Goal: Check status: Check status

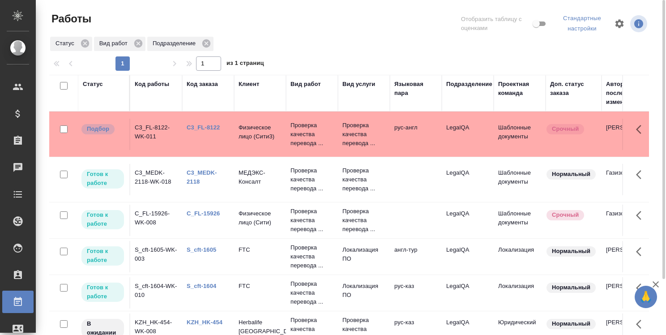
click at [199, 133] on td "C3_FL-8122" at bounding box center [208, 134] width 52 height 31
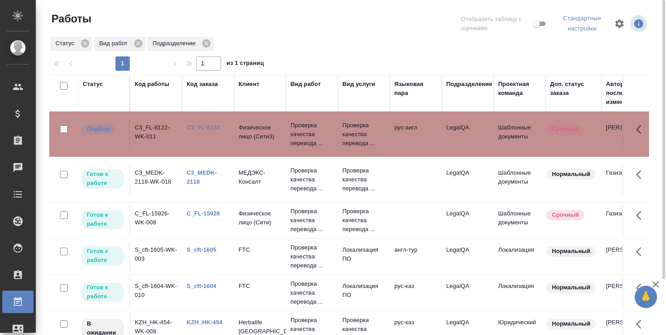
click at [202, 129] on link "C3_FL-8122" at bounding box center [203, 127] width 33 height 7
click at [202, 173] on link "C3_MEDK-2118" at bounding box center [202, 177] width 30 height 16
click at [205, 212] on link "C_FL-15926" at bounding box center [203, 213] width 33 height 7
click at [208, 212] on link "C_FL-15926" at bounding box center [203, 213] width 33 height 7
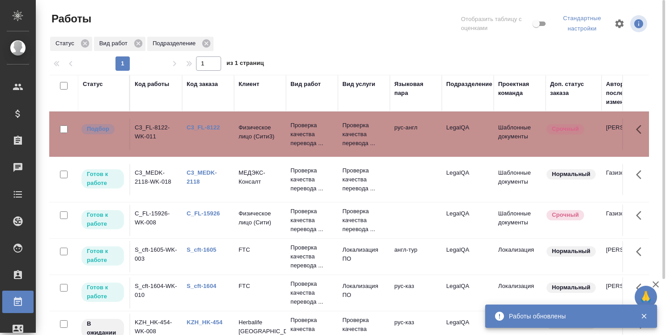
click at [202, 170] on link "C3_MEDK-2118" at bounding box center [202, 177] width 30 height 16
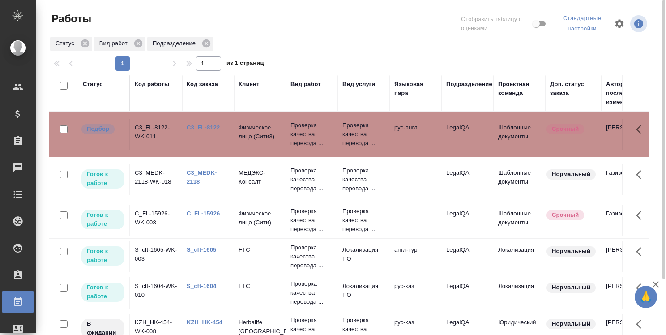
click at [205, 126] on link "C3_FL-8122" at bounding box center [203, 127] width 33 height 7
click at [202, 127] on link "C3_FL-8122" at bounding box center [203, 127] width 33 height 7
click at [201, 171] on link "C3_MEDK-2118" at bounding box center [202, 177] width 30 height 16
click at [150, 210] on td "C_FL-15926-WK-008" at bounding box center [156, 220] width 52 height 31
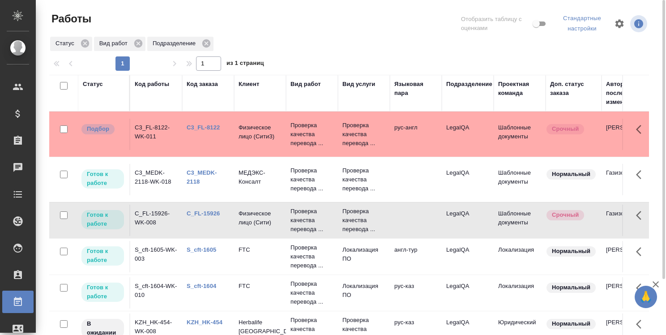
click at [214, 210] on link "C_FL-15926" at bounding box center [203, 213] width 33 height 7
click at [204, 126] on link "C3_FL-8122" at bounding box center [203, 127] width 33 height 7
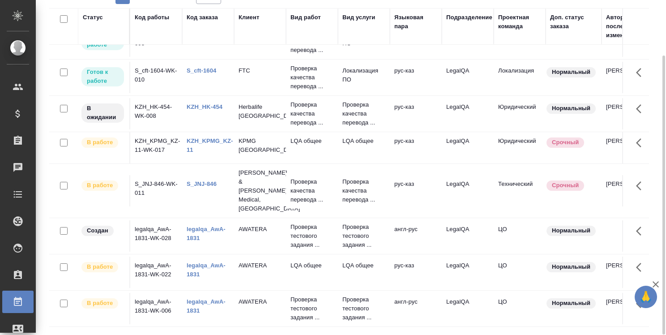
scroll to position [150, 0]
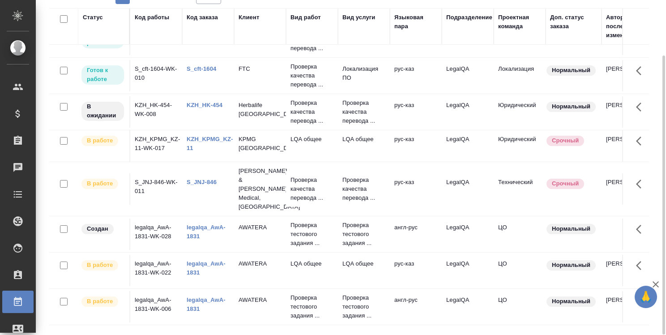
click at [197, 296] on link "legalqa_AwA-1831" at bounding box center [206, 304] width 39 height 16
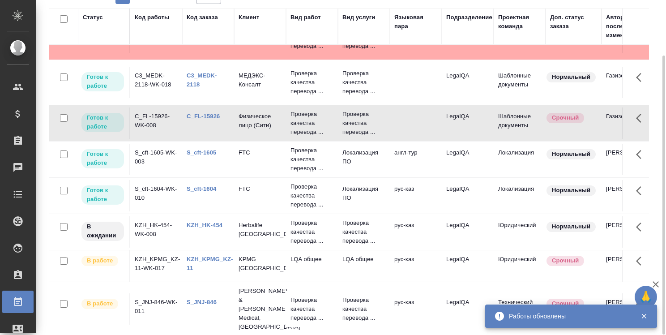
scroll to position [0, 0]
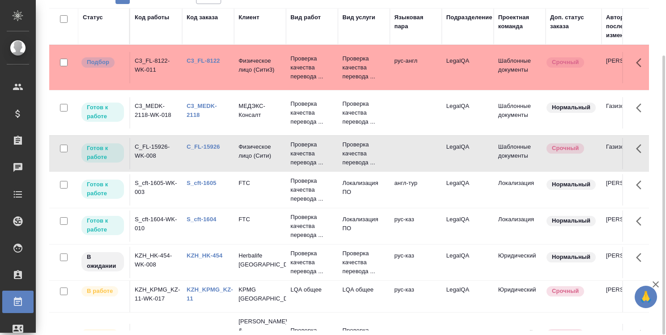
click at [203, 58] on link "C3_FL-8122" at bounding box center [203, 60] width 33 height 7
click at [211, 103] on link "C3_MEDK-2118" at bounding box center [202, 111] width 30 height 16
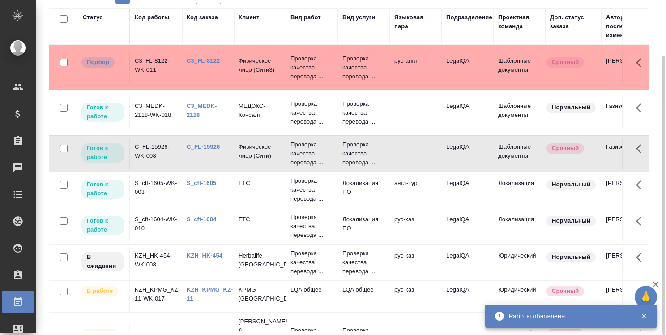
click at [209, 145] on link "C_FL-15926" at bounding box center [203, 146] width 33 height 7
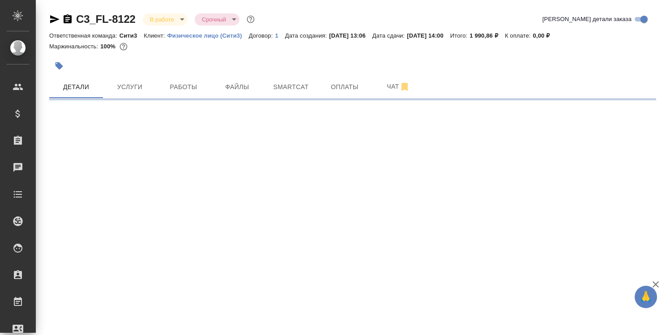
select select "RU"
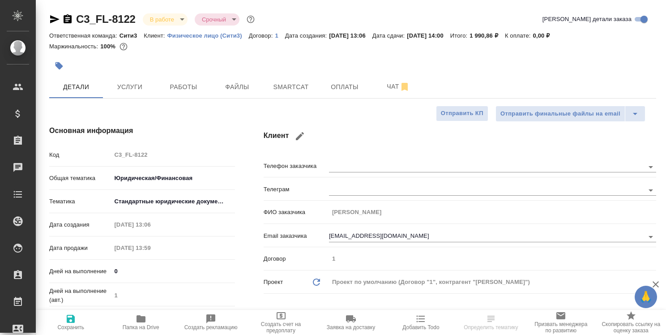
type textarea "x"
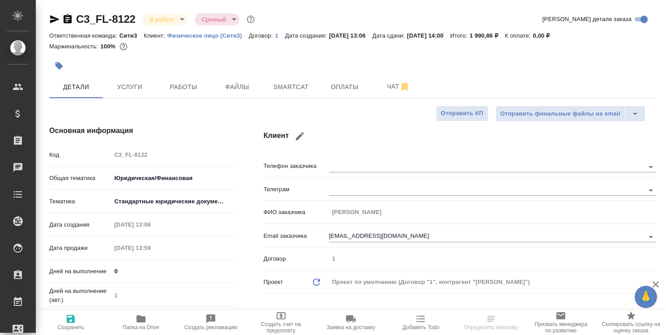
type textarea "x"
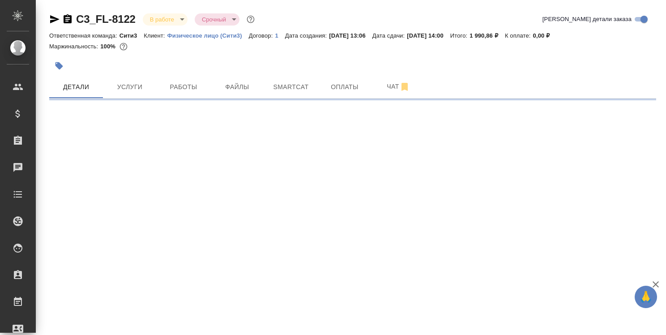
select select "RU"
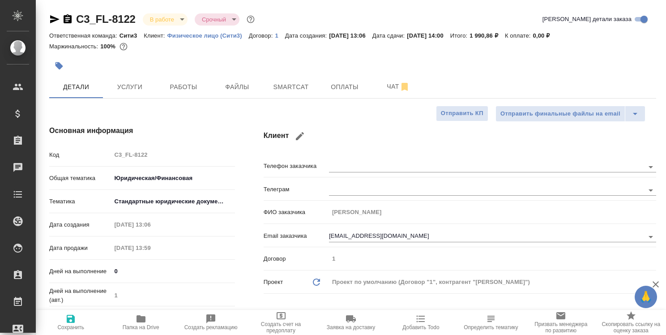
type textarea "x"
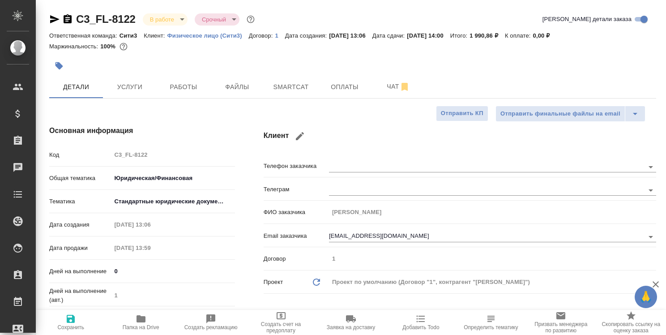
type textarea "x"
click at [190, 86] on span "Работы" at bounding box center [183, 87] width 43 height 11
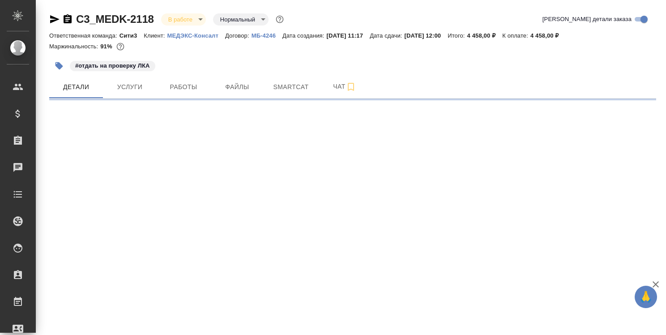
select select "RU"
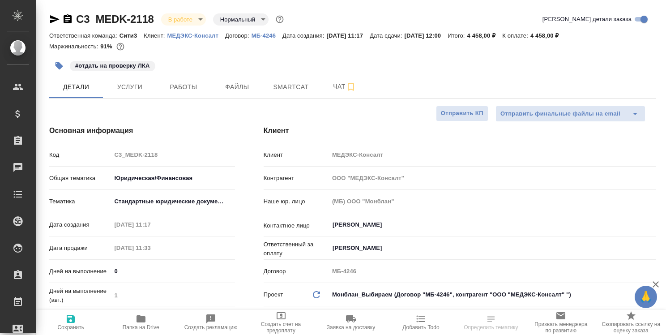
type textarea "x"
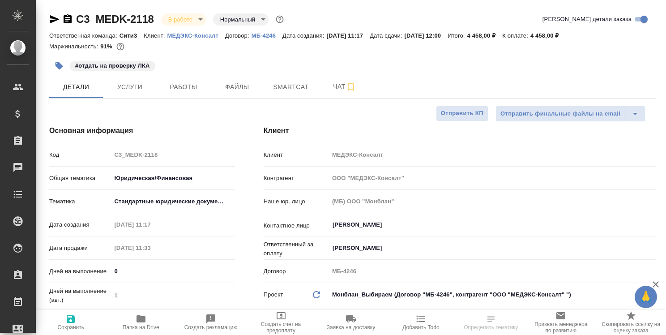
type textarea "x"
click at [189, 85] on span "Работы" at bounding box center [183, 87] width 43 height 11
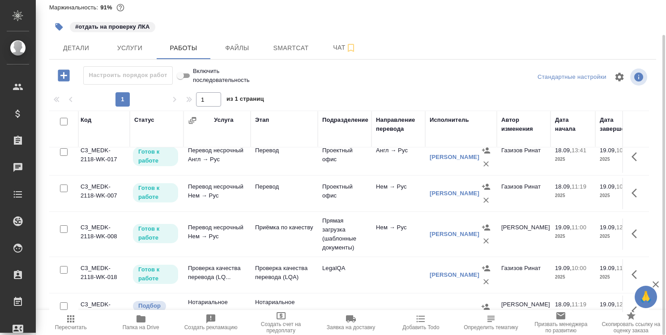
scroll to position [45, 0]
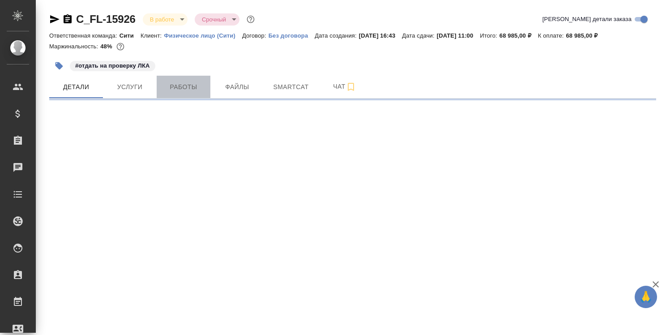
click at [183, 84] on span "Работы" at bounding box center [183, 87] width 43 height 11
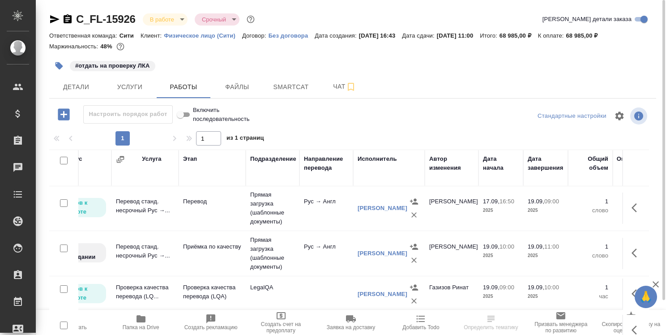
scroll to position [0, 74]
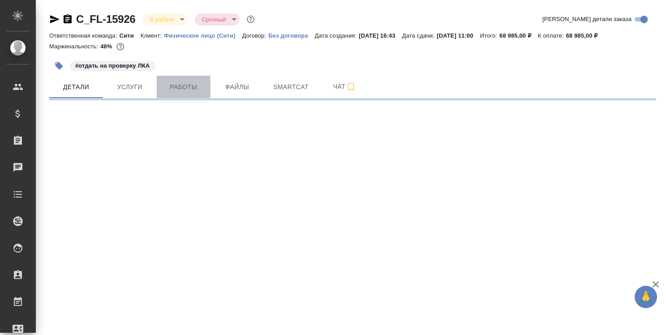
click at [188, 89] on span "Работы" at bounding box center [183, 87] width 43 height 11
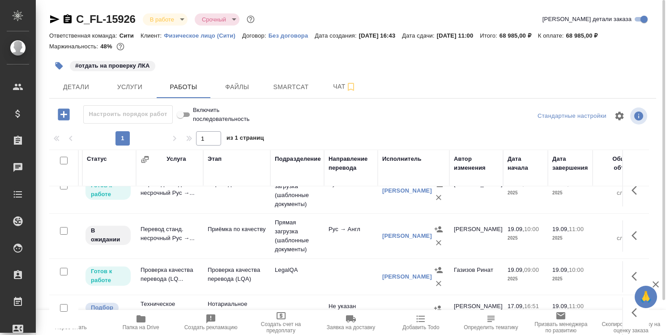
scroll to position [0, 50]
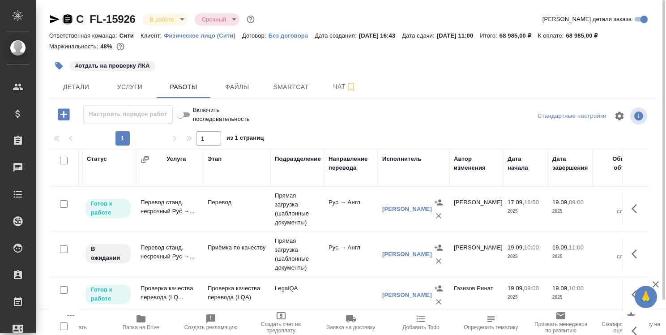
click at [66, 16] on icon "button" at bounding box center [68, 18] width 8 height 9
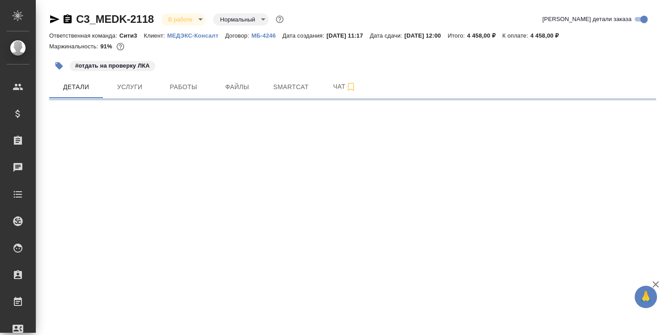
select select "RU"
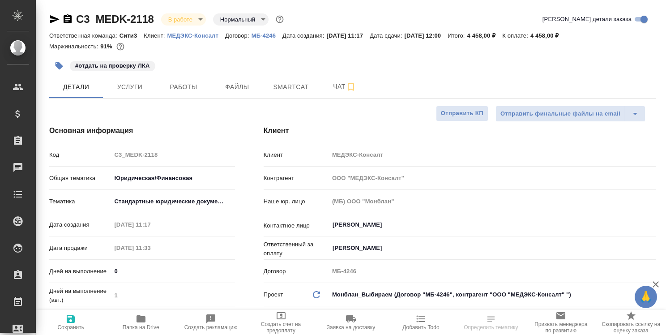
type textarea "x"
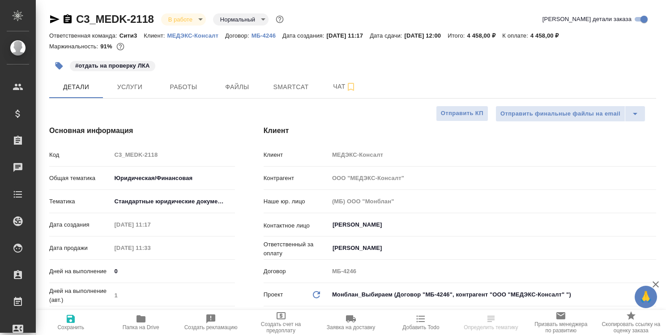
type textarea "x"
click at [68, 17] on icon "button" at bounding box center [67, 19] width 11 height 11
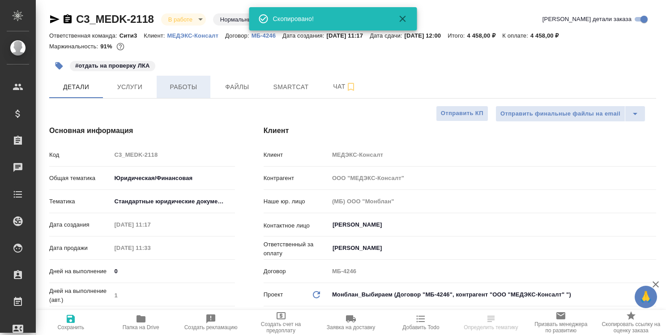
click at [180, 87] on span "Работы" at bounding box center [183, 87] width 43 height 11
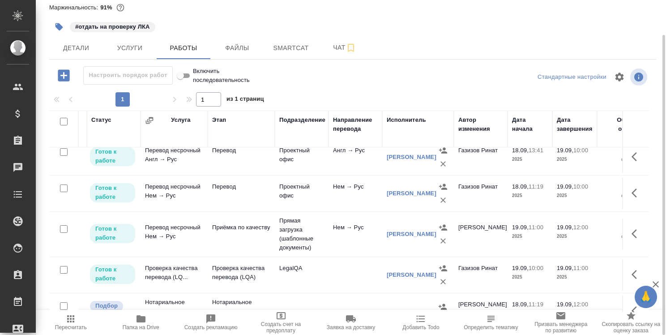
scroll to position [45, 46]
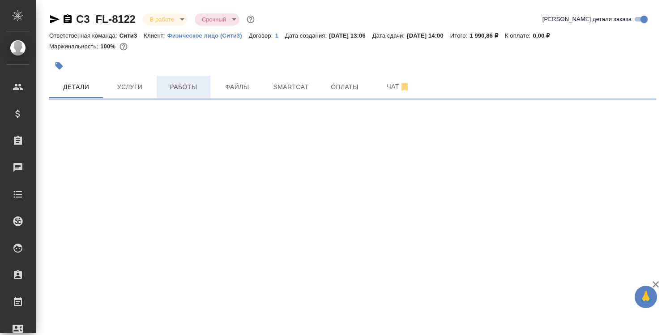
select select "RU"
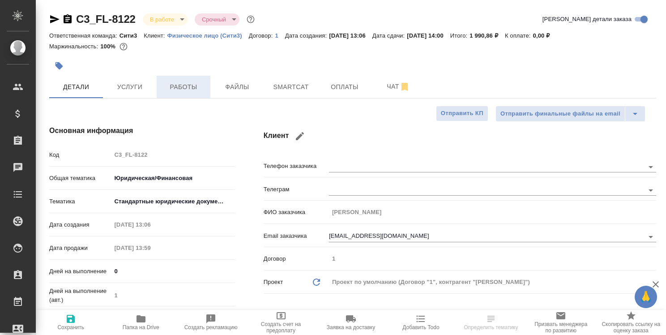
type textarea "x"
click at [190, 86] on span "Работы" at bounding box center [183, 87] width 43 height 11
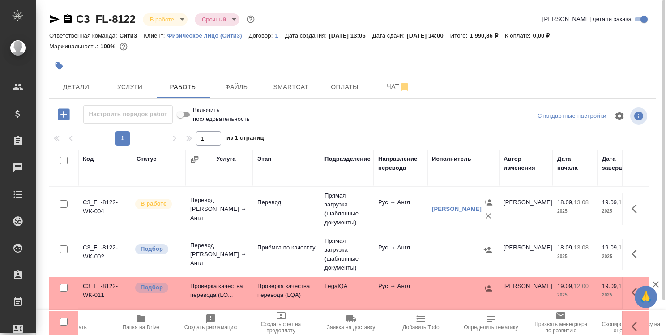
click at [68, 19] on icon "button" at bounding box center [67, 19] width 11 height 11
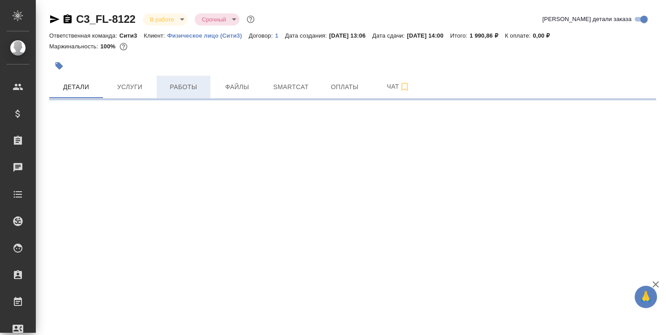
click at [180, 90] on span "Работы" at bounding box center [183, 87] width 43 height 11
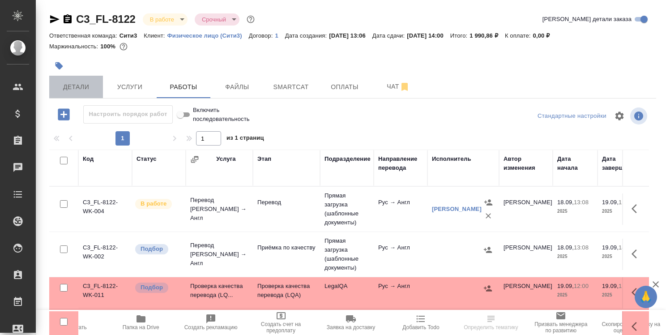
click at [84, 87] on span "Детали" at bounding box center [76, 87] width 43 height 11
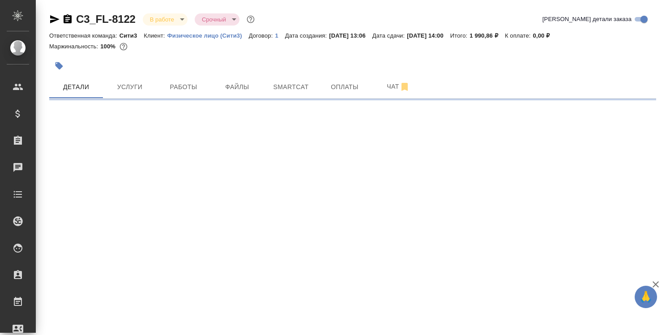
select select "RU"
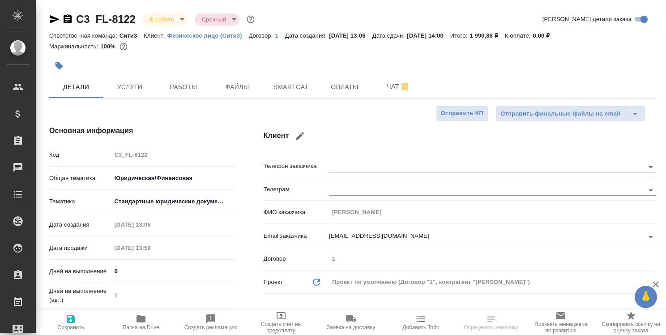
type textarea "x"
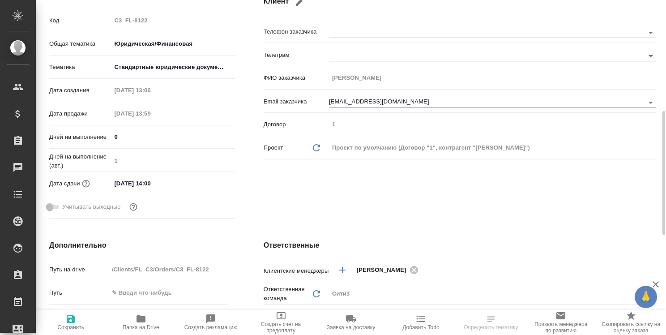
scroll to position [224, 0]
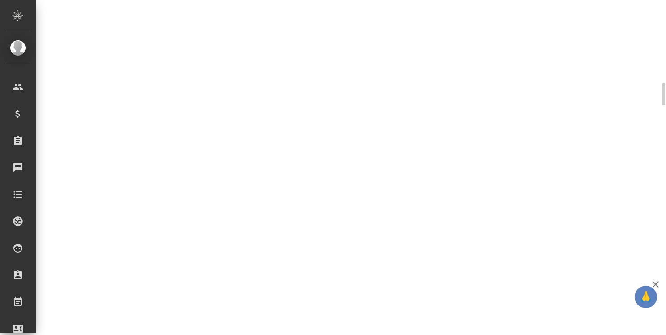
select select "RU"
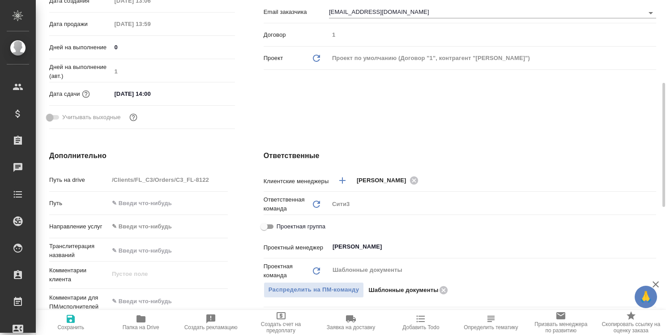
type textarea "x"
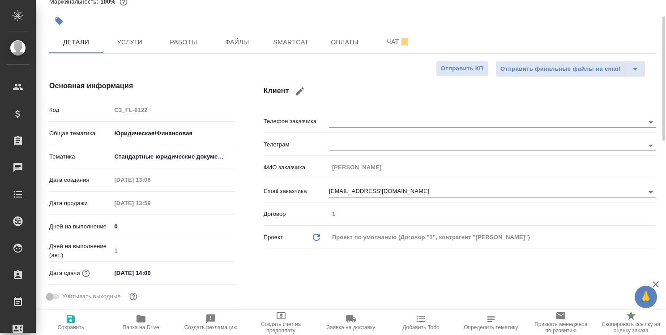
scroll to position [0, 0]
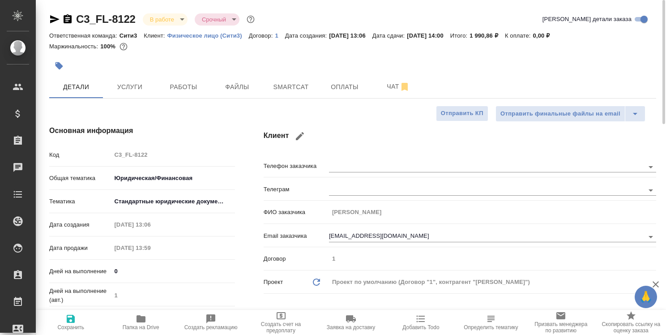
type textarea "x"
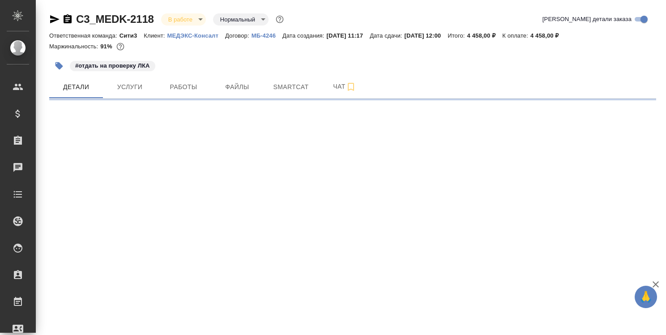
select select "RU"
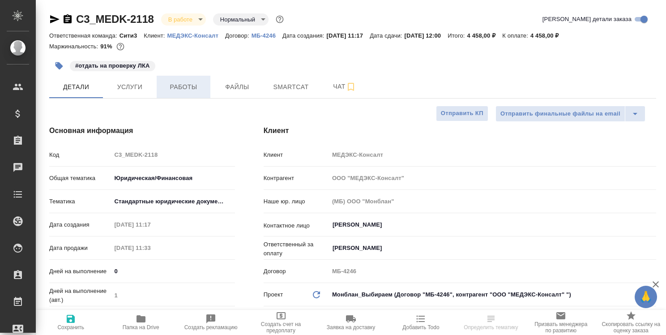
type textarea "x"
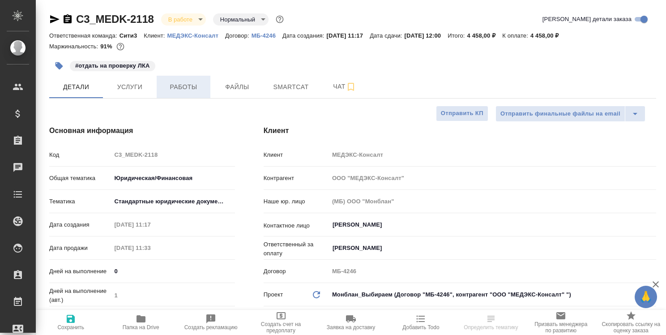
type textarea "x"
click at [192, 88] on span "Работы" at bounding box center [183, 87] width 43 height 11
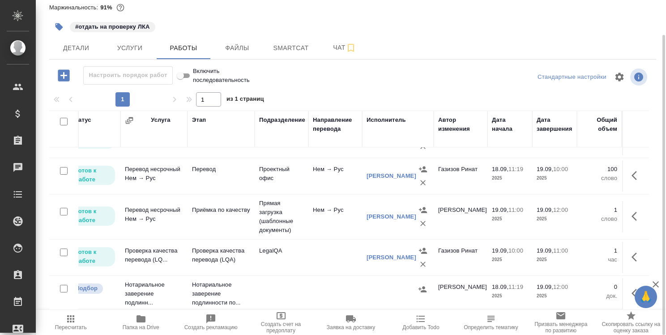
scroll to position [68, 0]
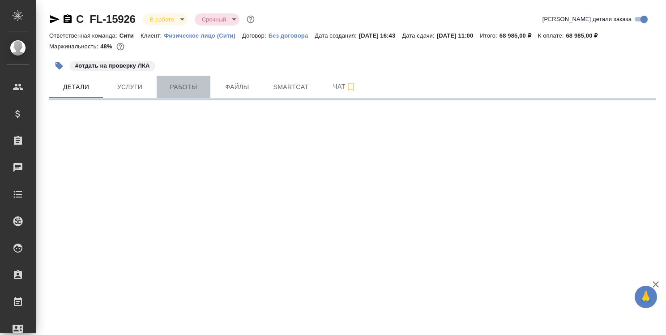
click at [181, 86] on span "Работы" at bounding box center [183, 87] width 43 height 11
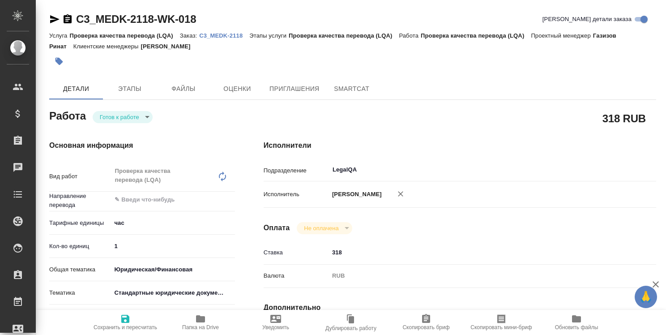
type textarea "x"
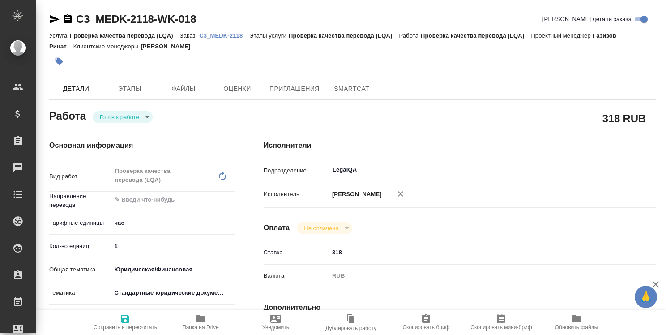
type textarea "x"
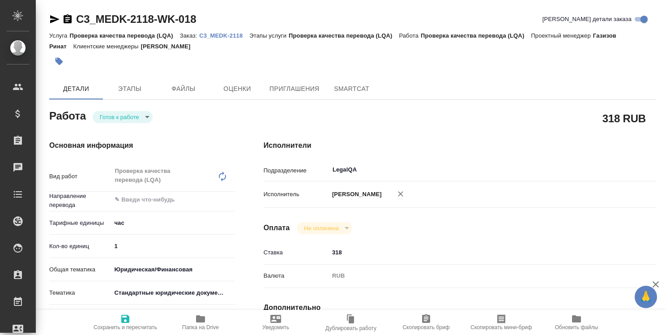
type textarea "x"
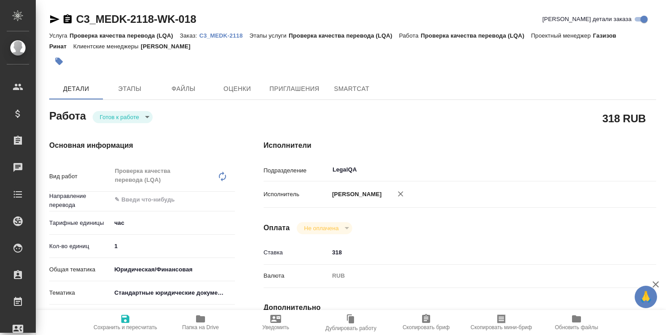
type textarea "x"
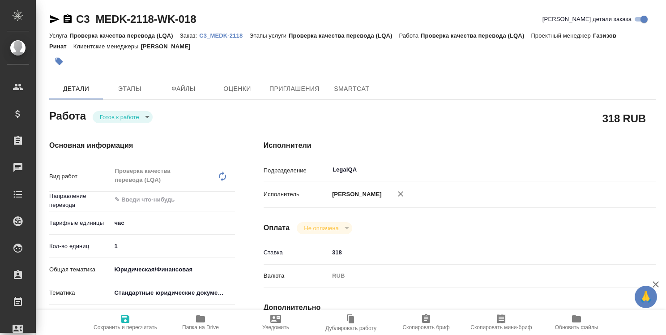
type textarea "x"
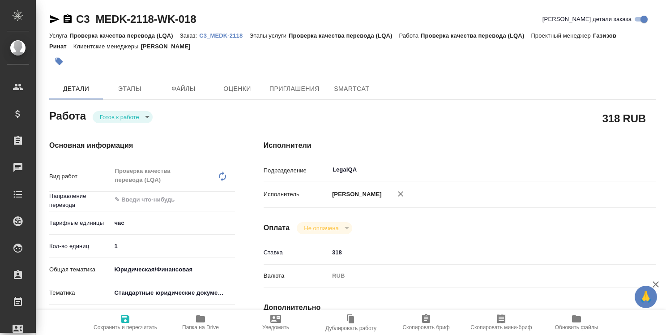
type textarea "x"
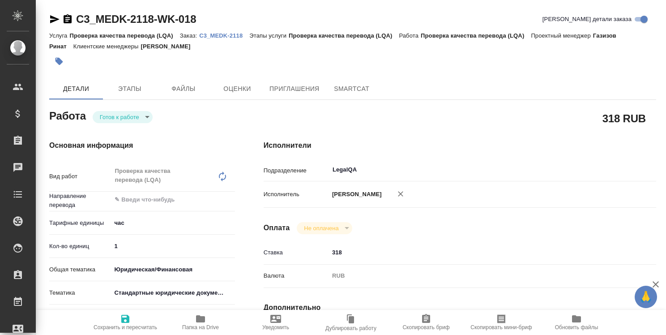
click at [240, 37] on p "C3_MEDK-2118" at bounding box center [224, 35] width 50 height 7
type textarea "x"
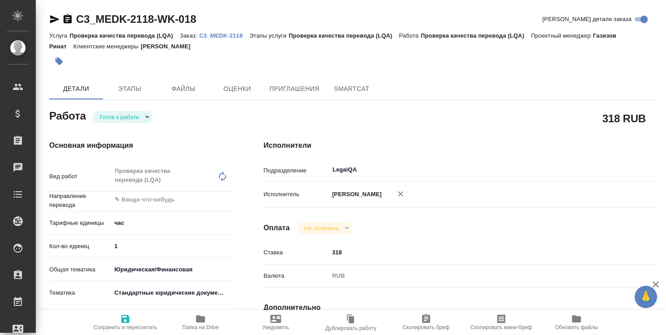
type textarea "x"
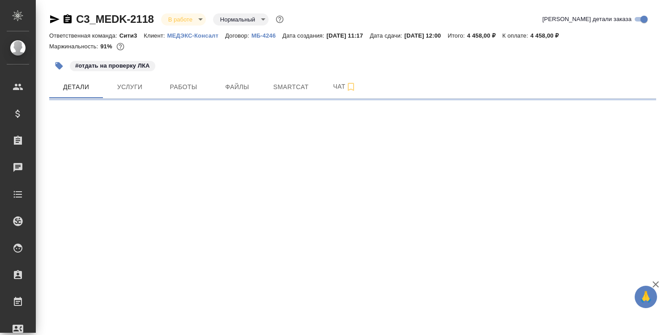
select select "RU"
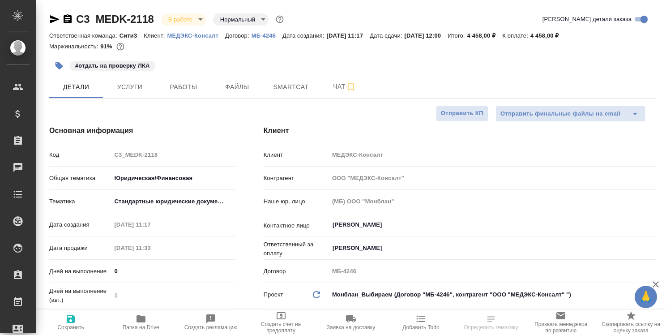
type textarea "x"
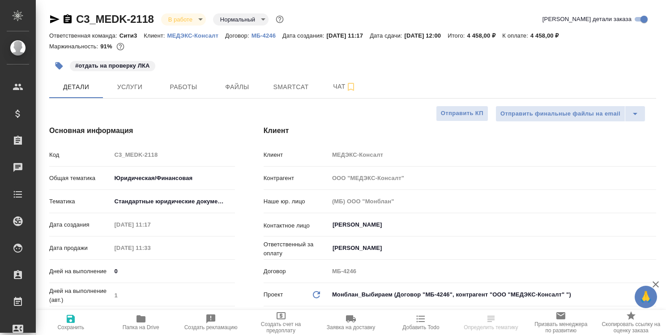
type textarea "x"
click at [188, 87] on span "Работы" at bounding box center [183, 87] width 43 height 11
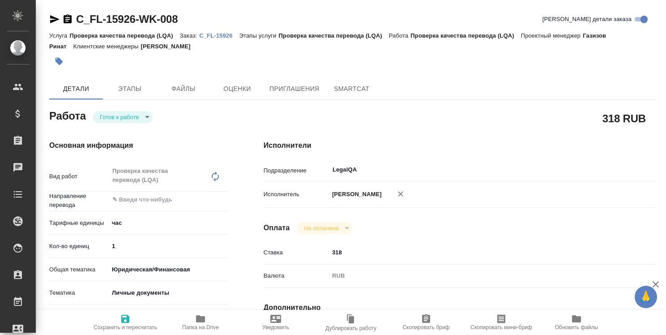
type textarea "x"
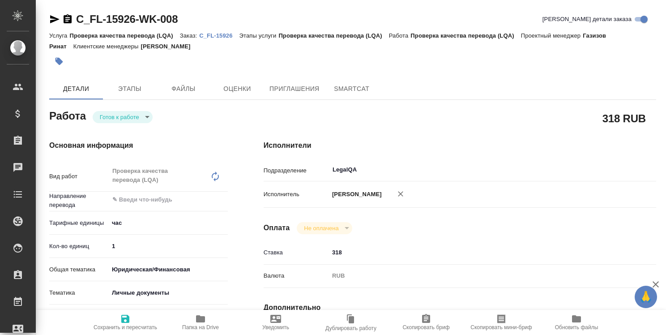
type textarea "x"
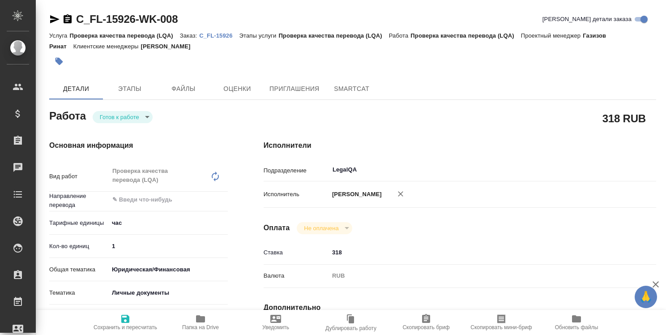
type textarea "x"
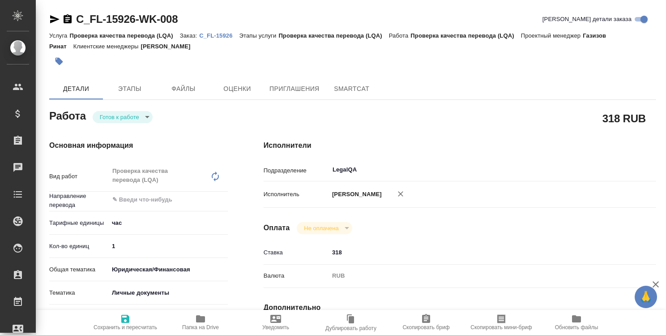
type textarea "x"
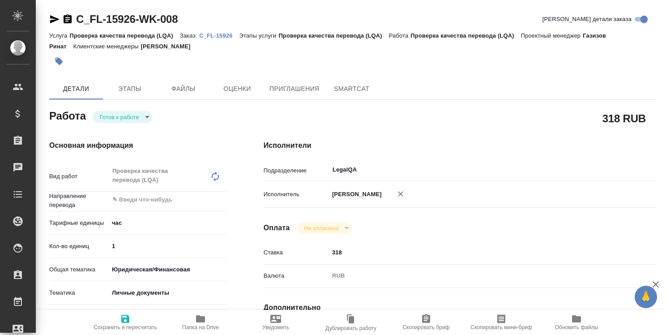
click at [220, 36] on p "C_FL-15926" at bounding box center [219, 35] width 40 height 7
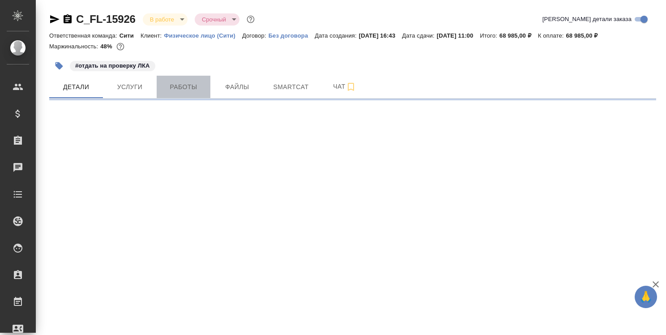
click at [176, 84] on span "Работы" at bounding box center [183, 87] width 43 height 11
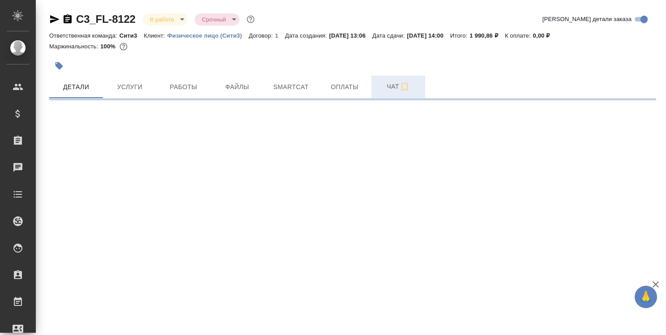
click at [390, 88] on span "Чат" at bounding box center [398, 86] width 43 height 11
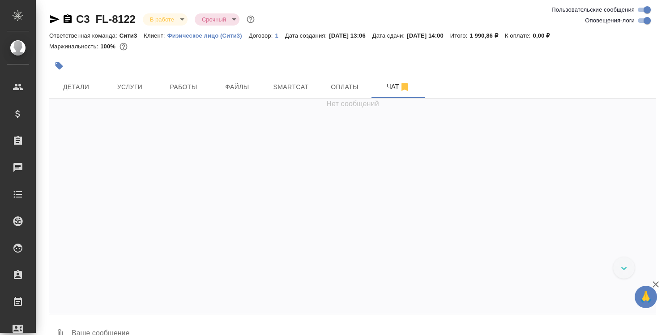
scroll to position [1885, 0]
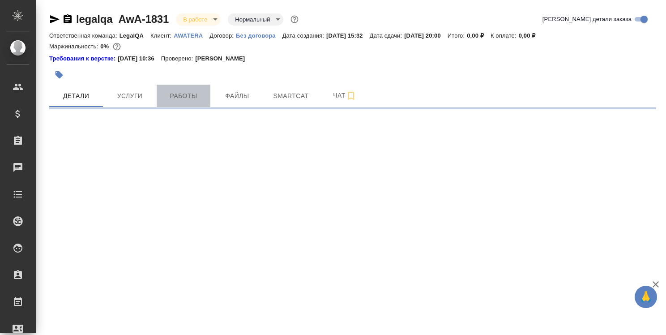
click at [196, 95] on span "Работы" at bounding box center [183, 95] width 43 height 11
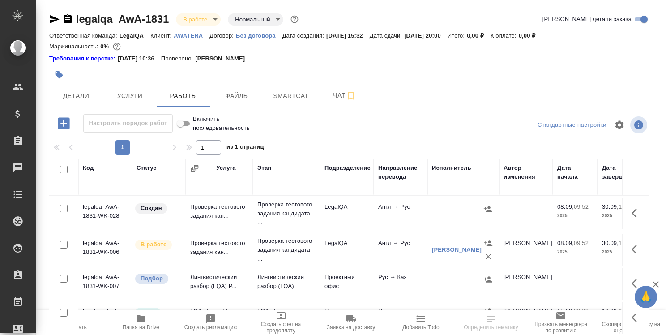
click at [632, 245] on icon "button" at bounding box center [637, 249] width 11 height 11
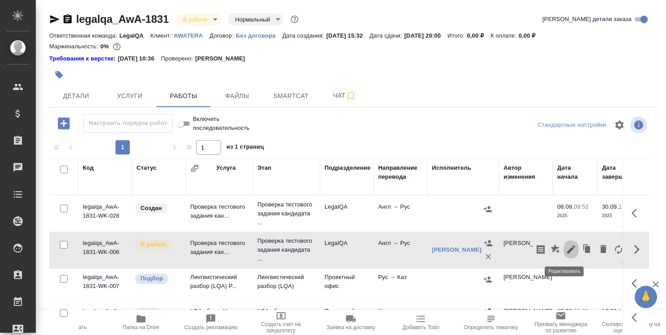
click at [566, 247] on icon "button" at bounding box center [571, 249] width 11 height 11
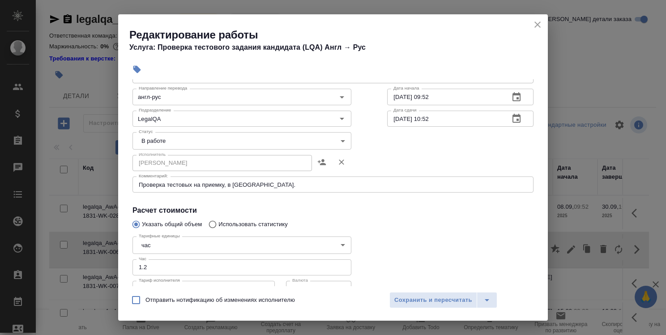
scroll to position [90, 0]
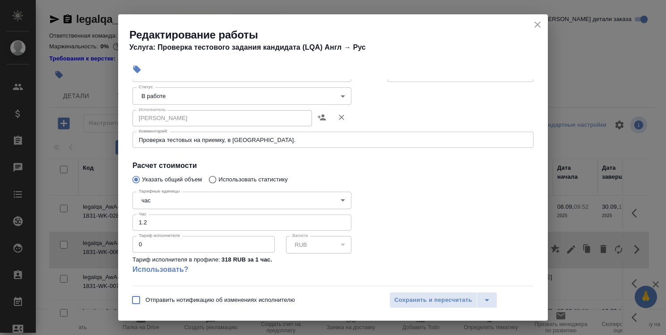
click at [165, 222] on input "1.2" at bounding box center [242, 222] width 219 height 16
type input "1"
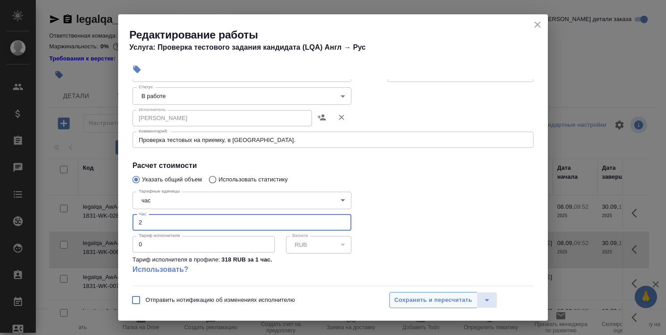
type input "2"
click at [442, 302] on span "Сохранить и пересчитать" at bounding box center [434, 300] width 78 height 10
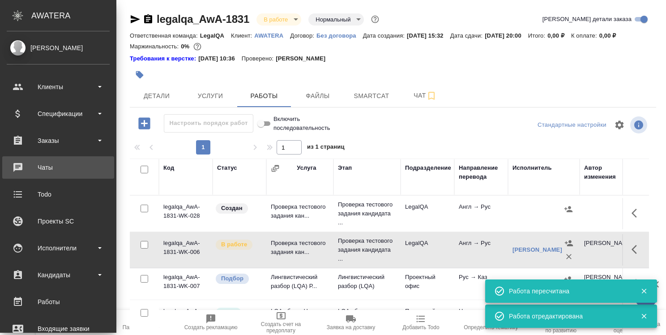
click at [40, 165] on div "Чаты" at bounding box center [58, 167] width 103 height 13
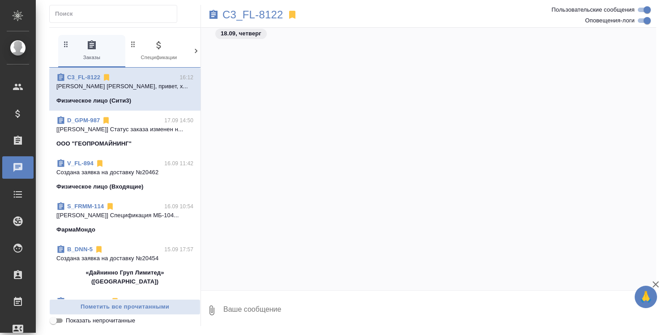
scroll to position [1856, 0]
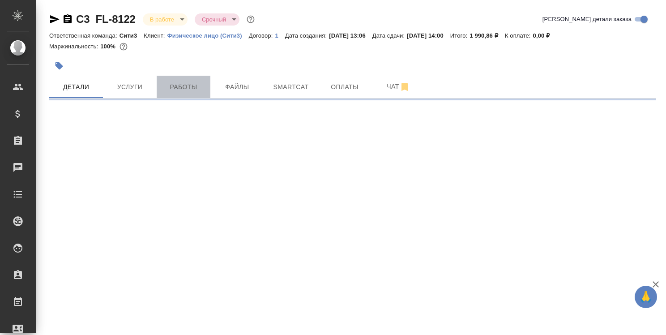
click at [190, 83] on span "Работы" at bounding box center [183, 87] width 43 height 11
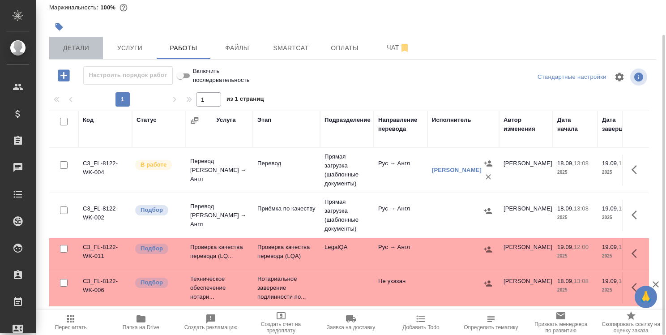
click at [80, 43] on span "Детали" at bounding box center [76, 48] width 43 height 11
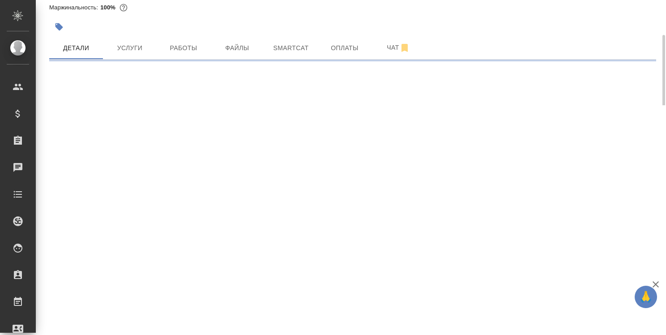
select select "RU"
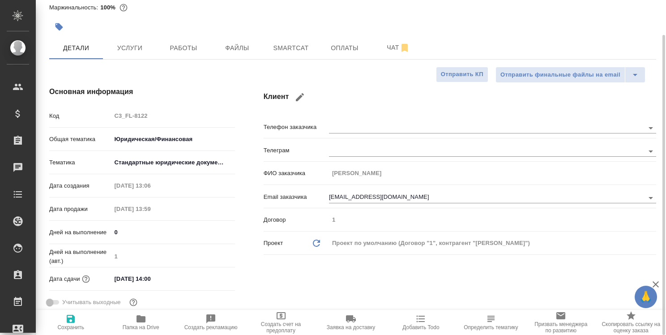
type textarea "x"
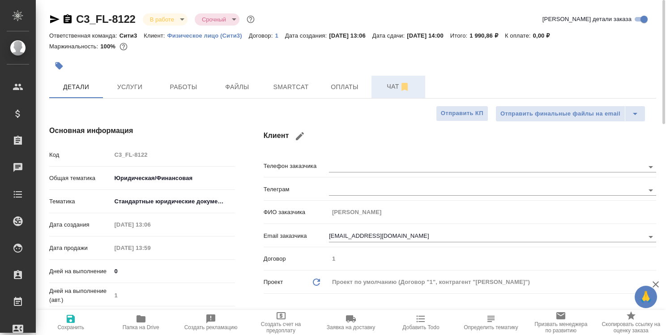
click at [389, 86] on span "Чат" at bounding box center [398, 86] width 43 height 11
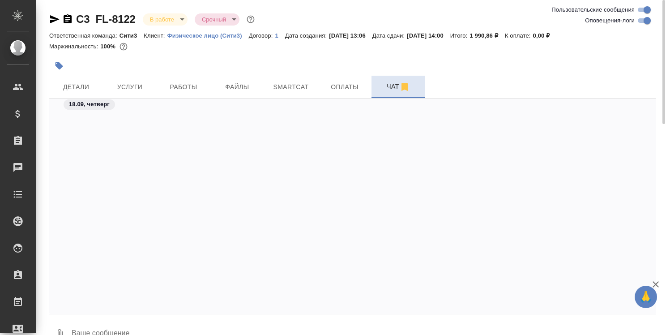
scroll to position [1885, 0]
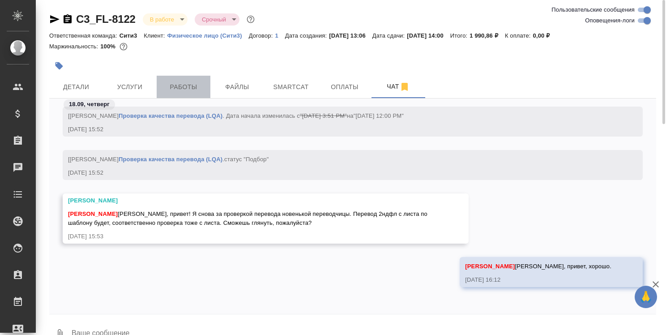
click at [181, 84] on span "Работы" at bounding box center [183, 87] width 43 height 11
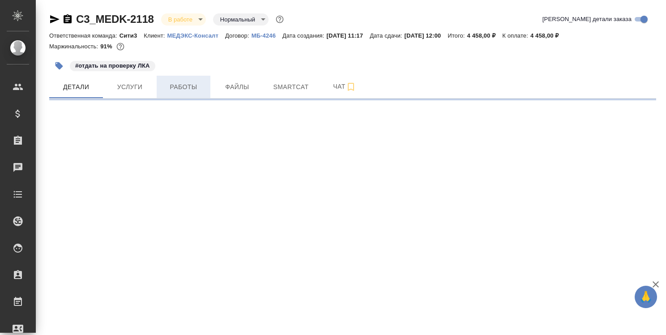
select select "RU"
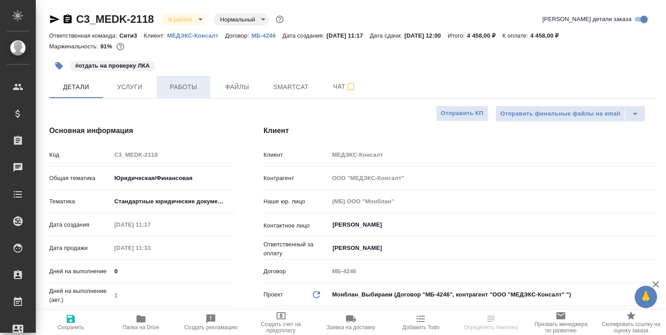
type textarea "x"
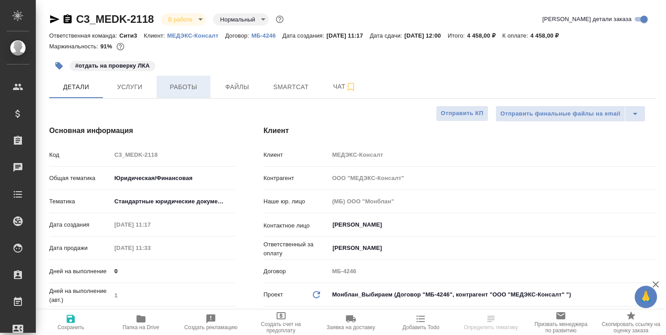
type textarea "x"
click at [184, 90] on span "Работы" at bounding box center [183, 87] width 43 height 11
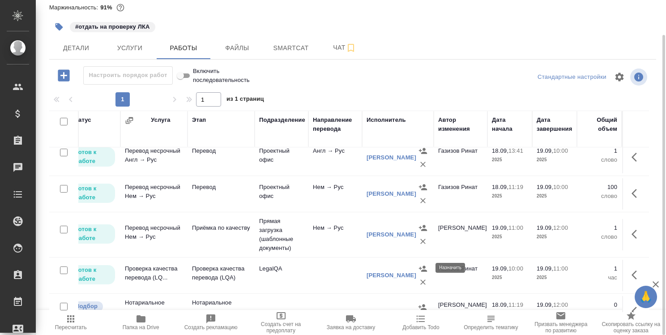
scroll to position [45, 65]
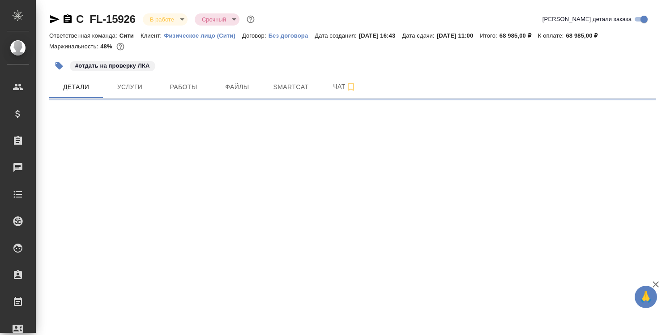
select select "RU"
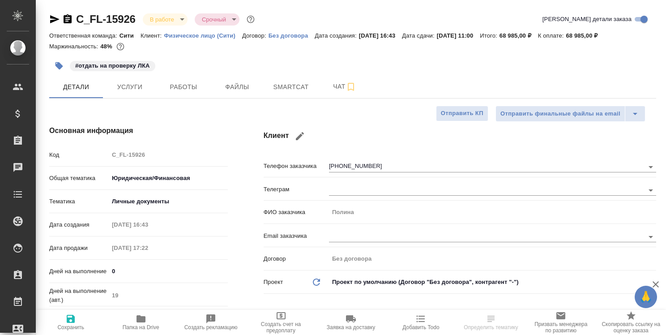
type textarea "x"
click at [189, 90] on span "Работы" at bounding box center [183, 87] width 43 height 11
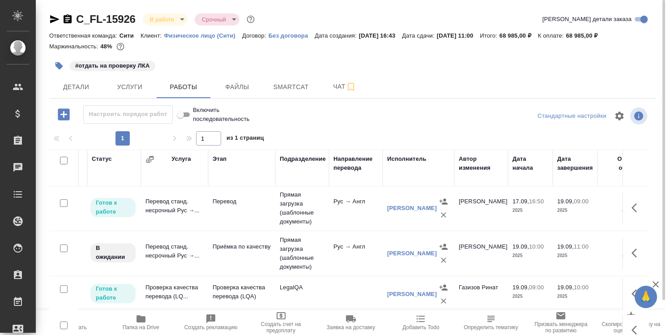
scroll to position [0, 45]
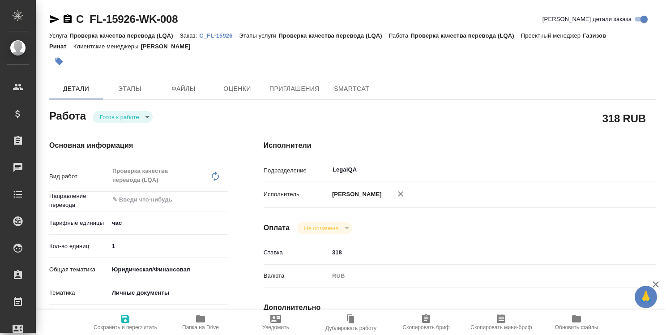
type textarea "x"
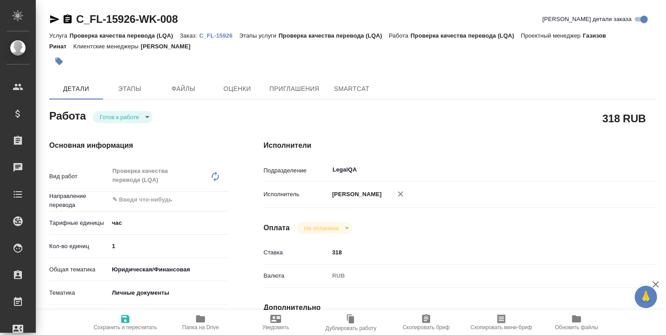
type textarea "x"
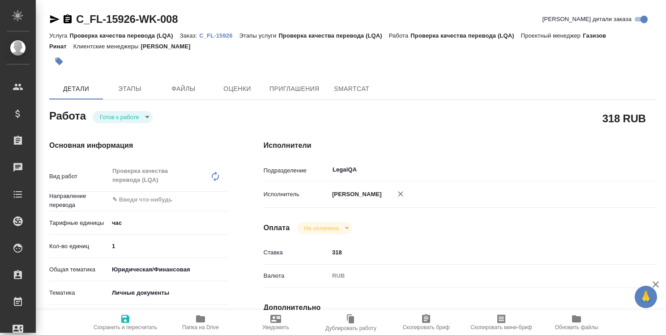
type textarea "x"
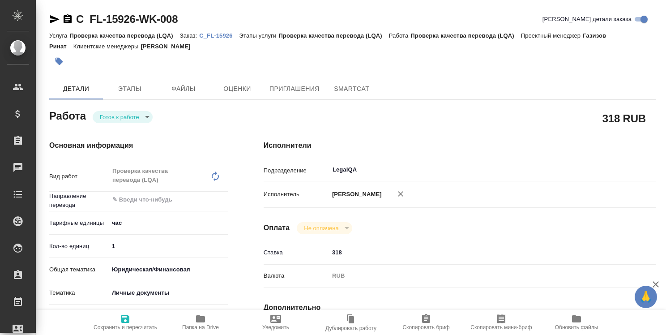
click at [220, 36] on p "C_FL-15926" at bounding box center [219, 35] width 40 height 7
type textarea "x"
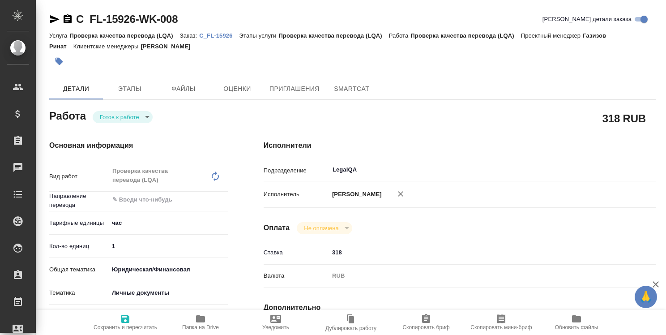
type textarea "x"
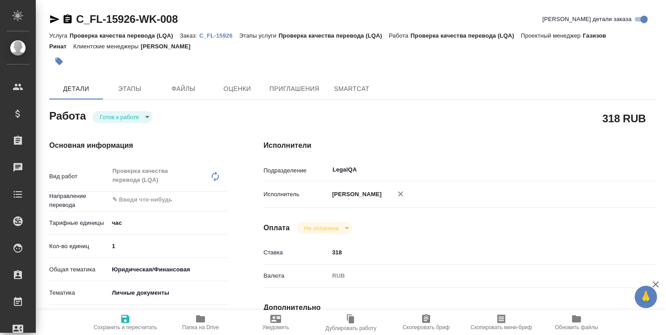
type textarea "x"
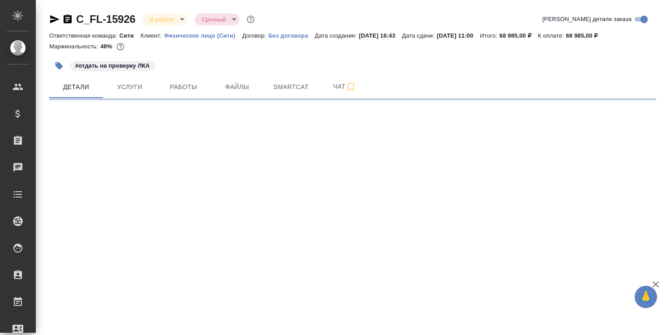
select select "RU"
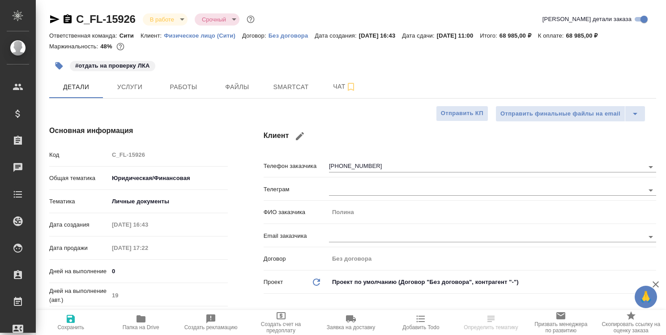
type textarea "x"
click at [189, 85] on span "Работы" at bounding box center [183, 87] width 43 height 11
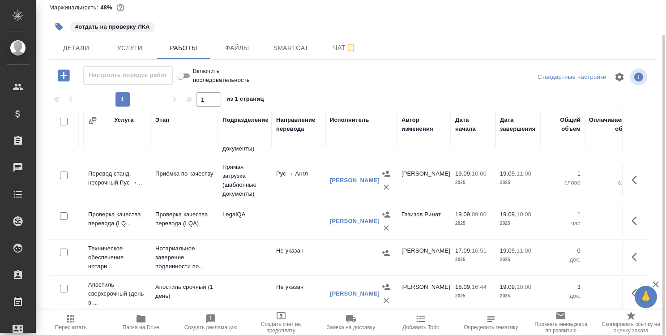
scroll to position [0, 102]
